Goal: Transaction & Acquisition: Purchase product/service

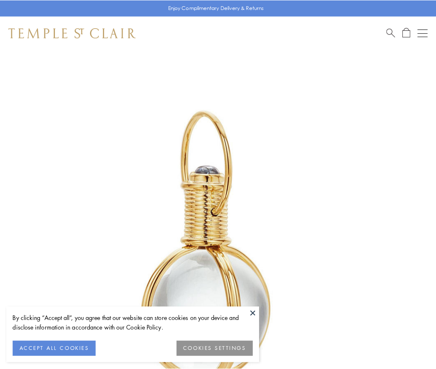
scroll to position [217, 0]
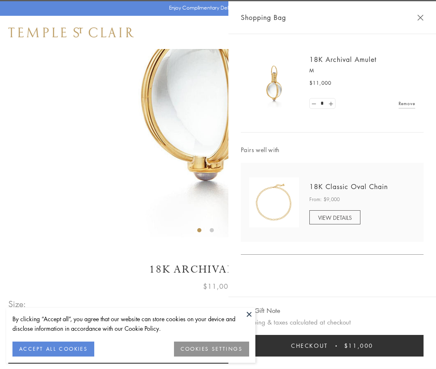
click at [332, 345] on button "Checkout $11,000" at bounding box center [332, 346] width 183 height 22
